Goal: Task Accomplishment & Management: Manage account settings

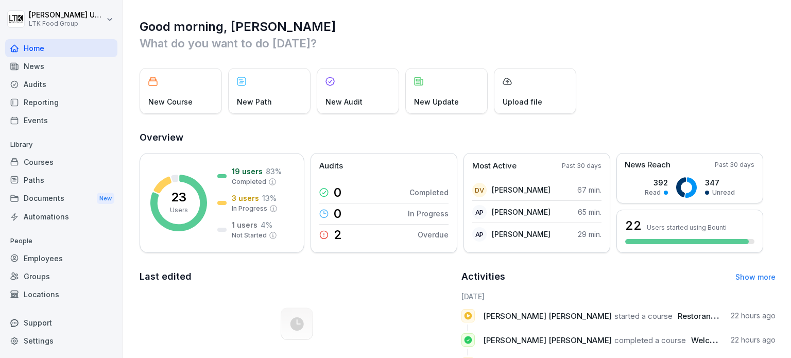
click at [47, 100] on div "Reporting" at bounding box center [61, 102] width 112 height 18
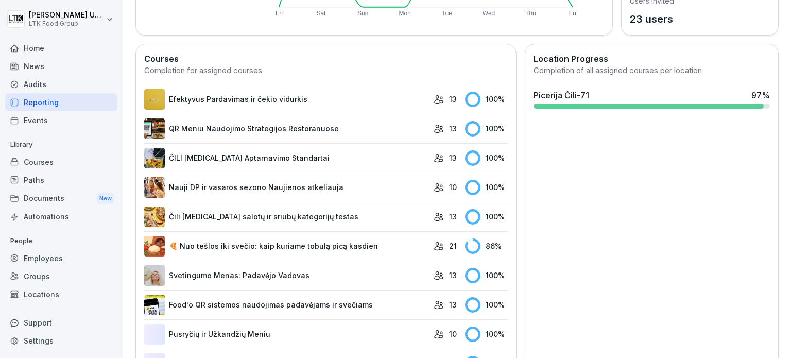
scroll to position [257, 0]
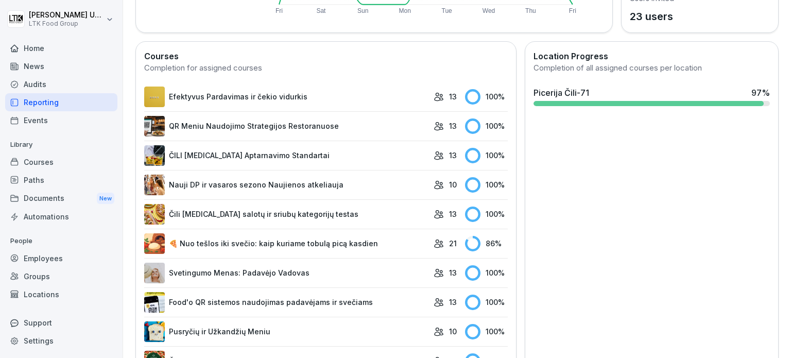
click at [62, 259] on div "Employees" at bounding box center [61, 258] width 112 height 18
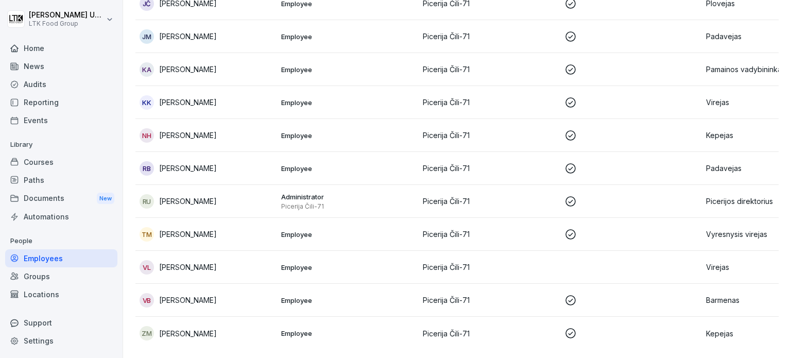
scroll to position [540, 0]
click at [336, 230] on p "Employee" at bounding box center [347, 234] width 133 height 9
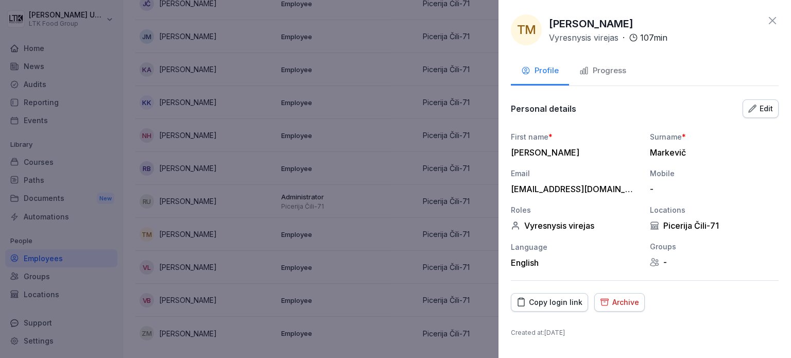
click at [622, 76] on div "Progress" at bounding box center [602, 71] width 47 height 12
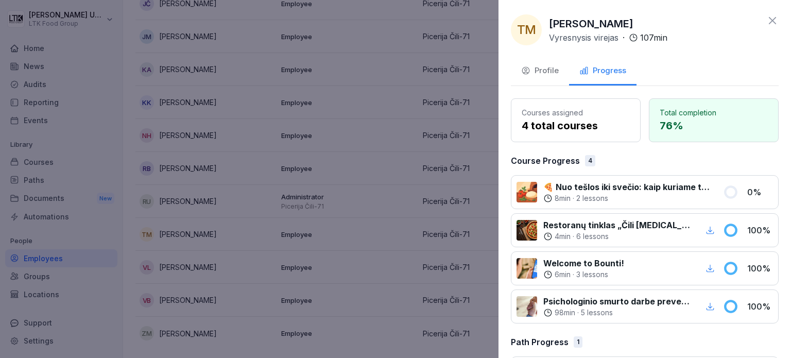
click at [370, 117] on div at bounding box center [395, 179] width 791 height 358
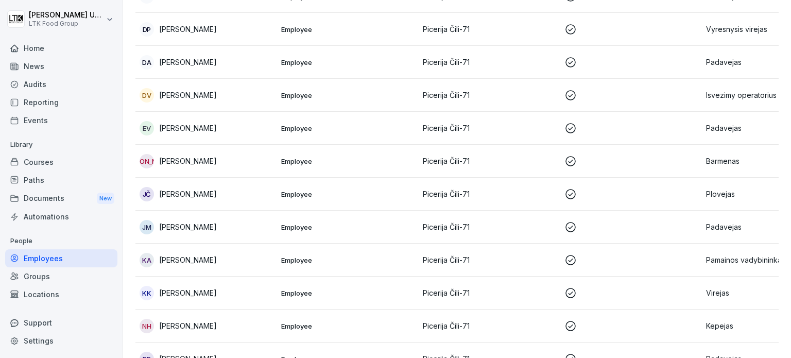
scroll to position [334, 0]
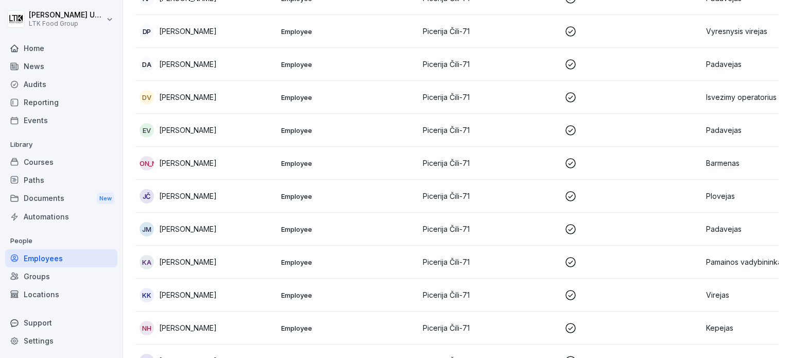
click at [217, 31] on p "[PERSON_NAME]" at bounding box center [188, 31] width 58 height 11
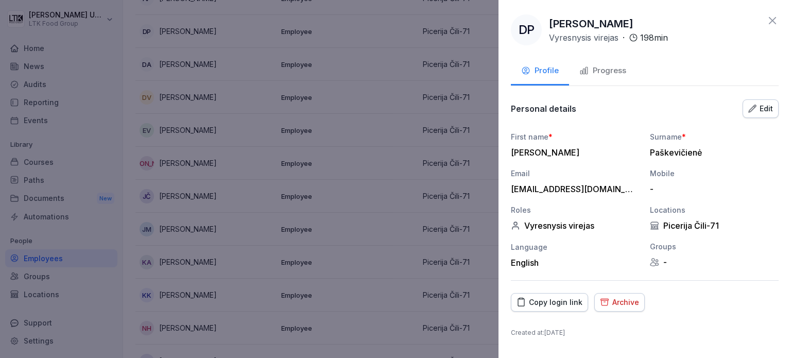
click at [619, 67] on div "Progress" at bounding box center [602, 71] width 47 height 12
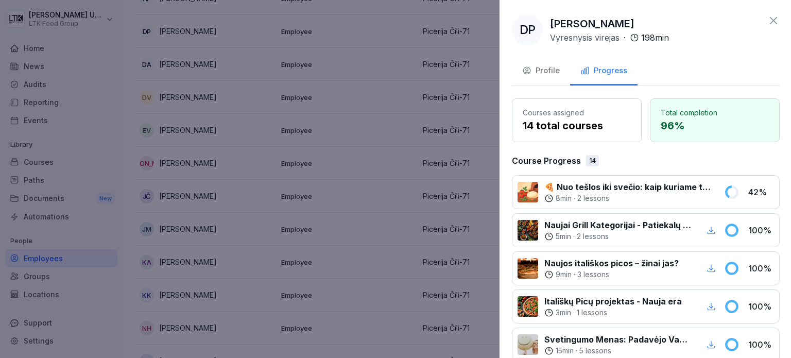
click at [381, 170] on div at bounding box center [395, 179] width 791 height 358
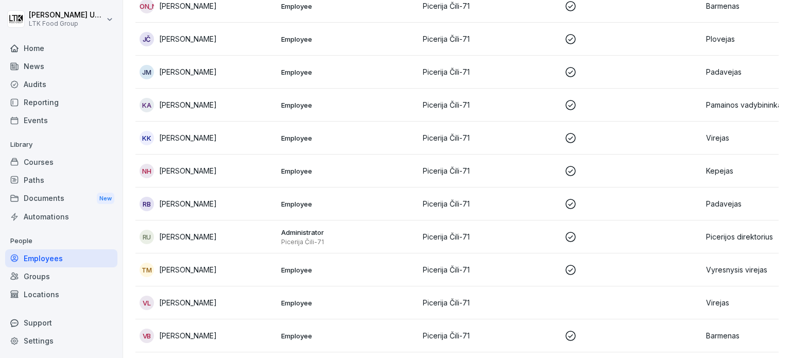
scroll to position [540, 0]
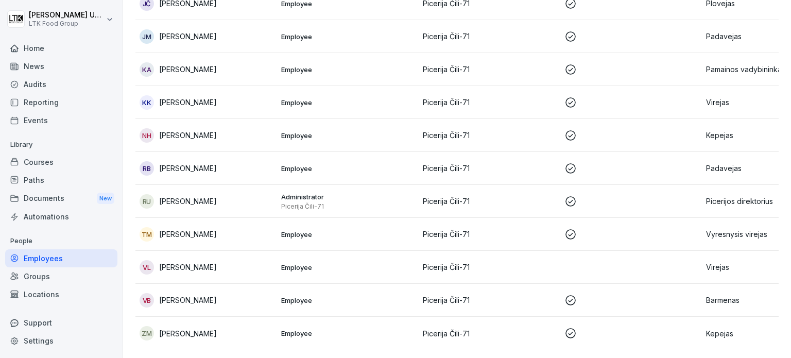
click at [500, 262] on p "Picerija Čili-71" at bounding box center [489, 267] width 133 height 11
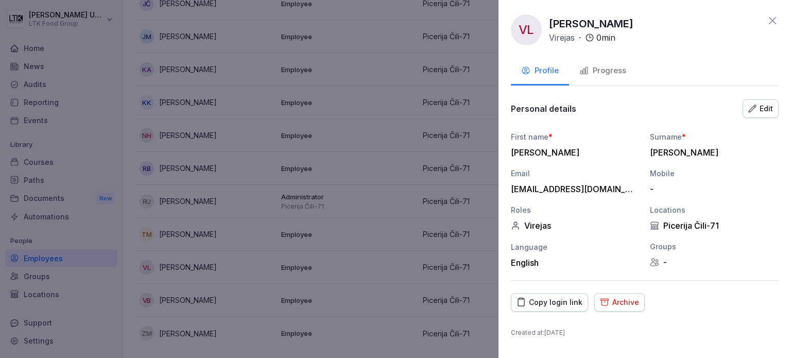
click at [768, 112] on div "Edit" at bounding box center [760, 108] width 25 height 11
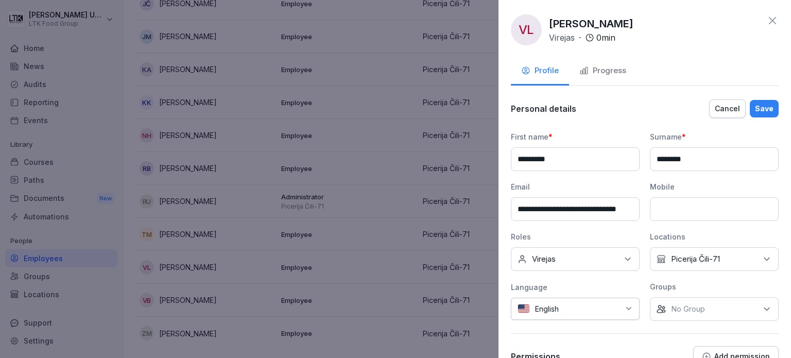
click at [628, 310] on icon at bounding box center [629, 308] width 8 height 8
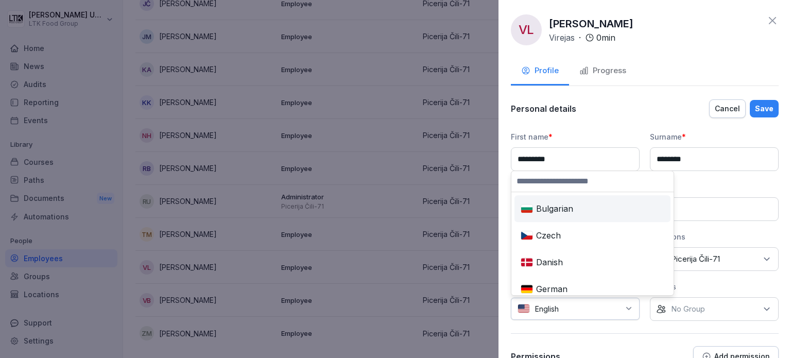
click at [547, 186] on input at bounding box center [592, 181] width 162 height 21
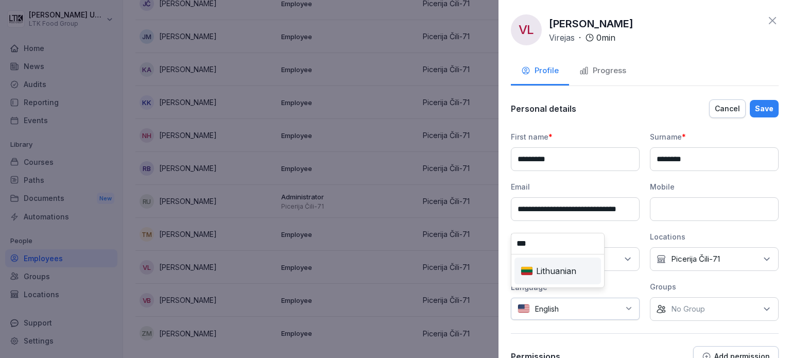
type input "***"
click at [595, 267] on div "Lithuanian" at bounding box center [557, 270] width 82 height 23
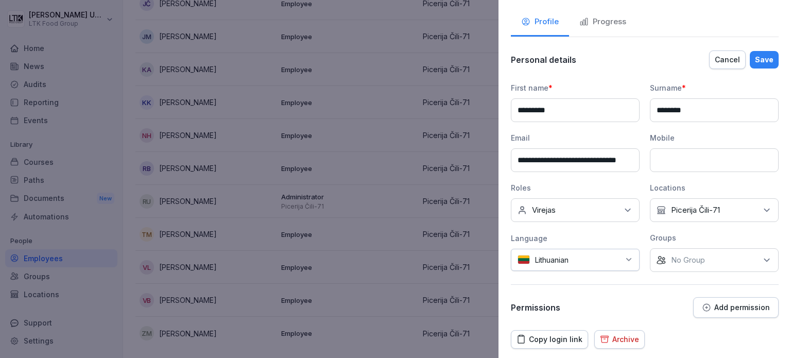
scroll to position [78, 0]
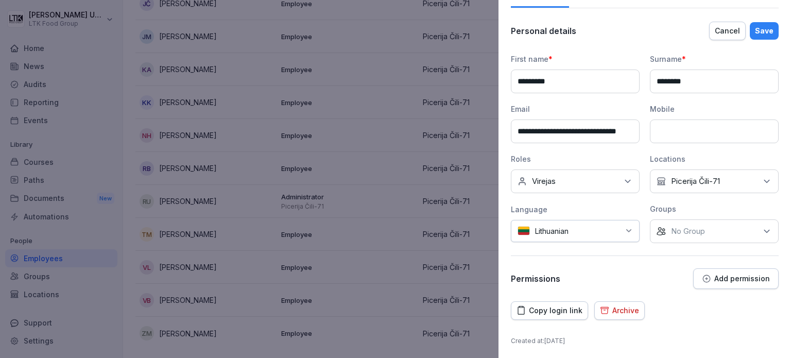
click at [764, 27] on div "Save" at bounding box center [764, 30] width 19 height 11
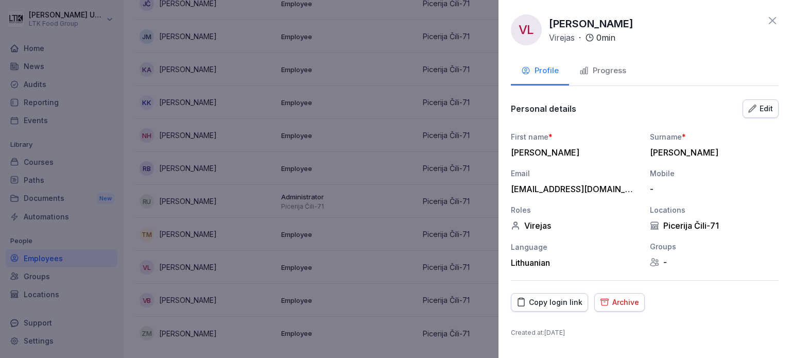
click at [602, 78] on button "Progress" at bounding box center [602, 72] width 67 height 28
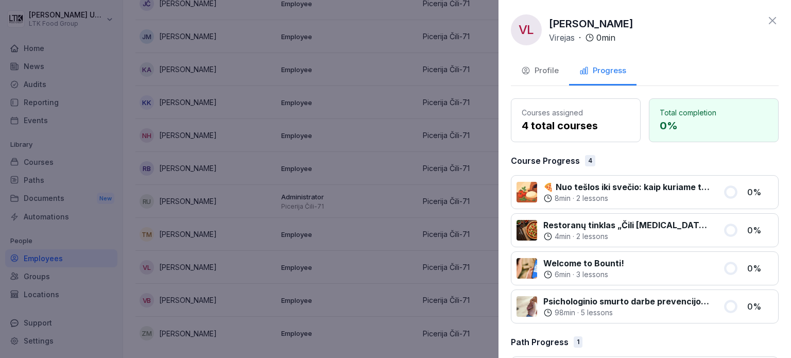
click at [382, 93] on div at bounding box center [395, 179] width 791 height 358
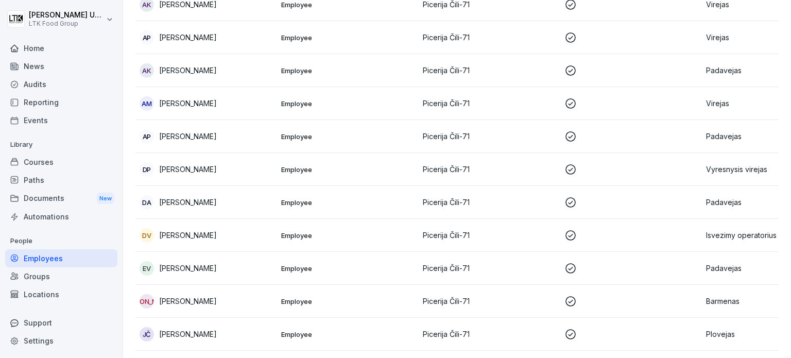
scroll to position [128, 0]
